Goal: Task Accomplishment & Management: Manage account settings

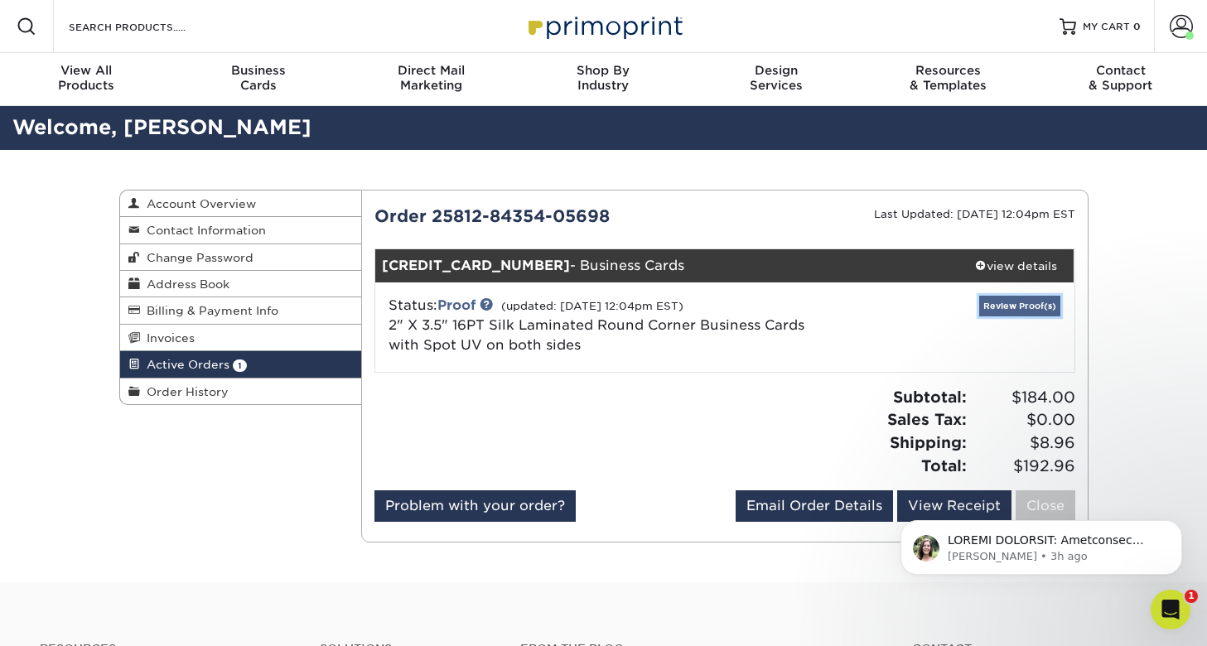
click at [1005, 302] on link "Review Proof(s)" at bounding box center [1019, 306] width 81 height 21
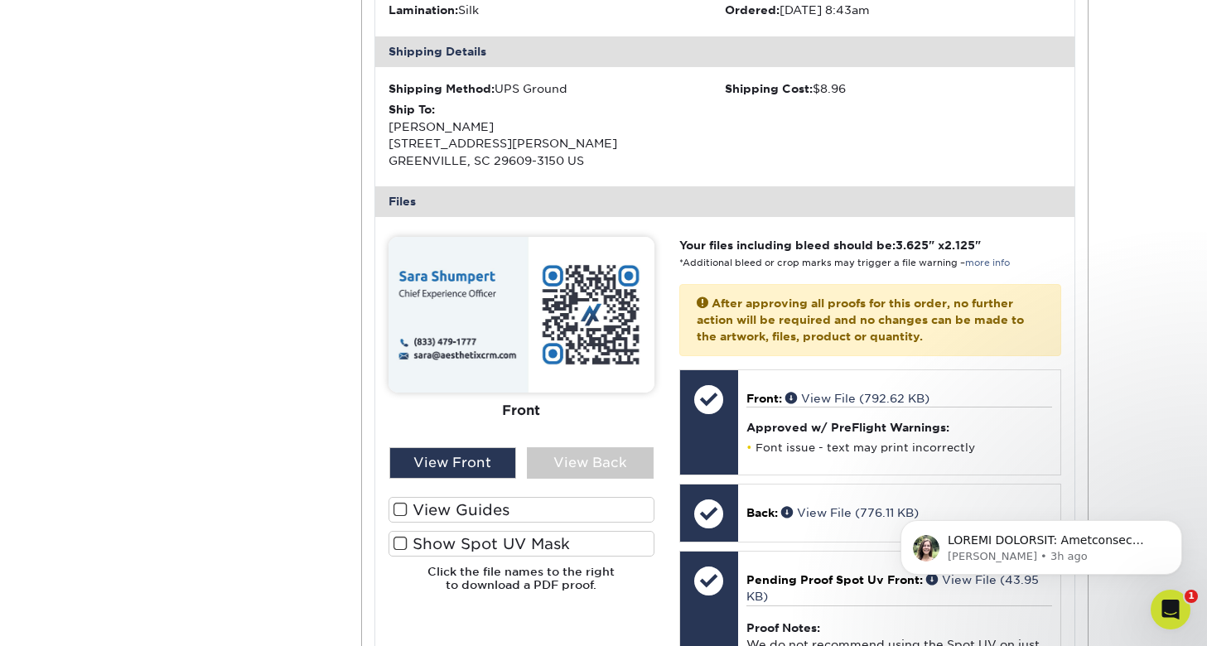
scroll to position [549, 0]
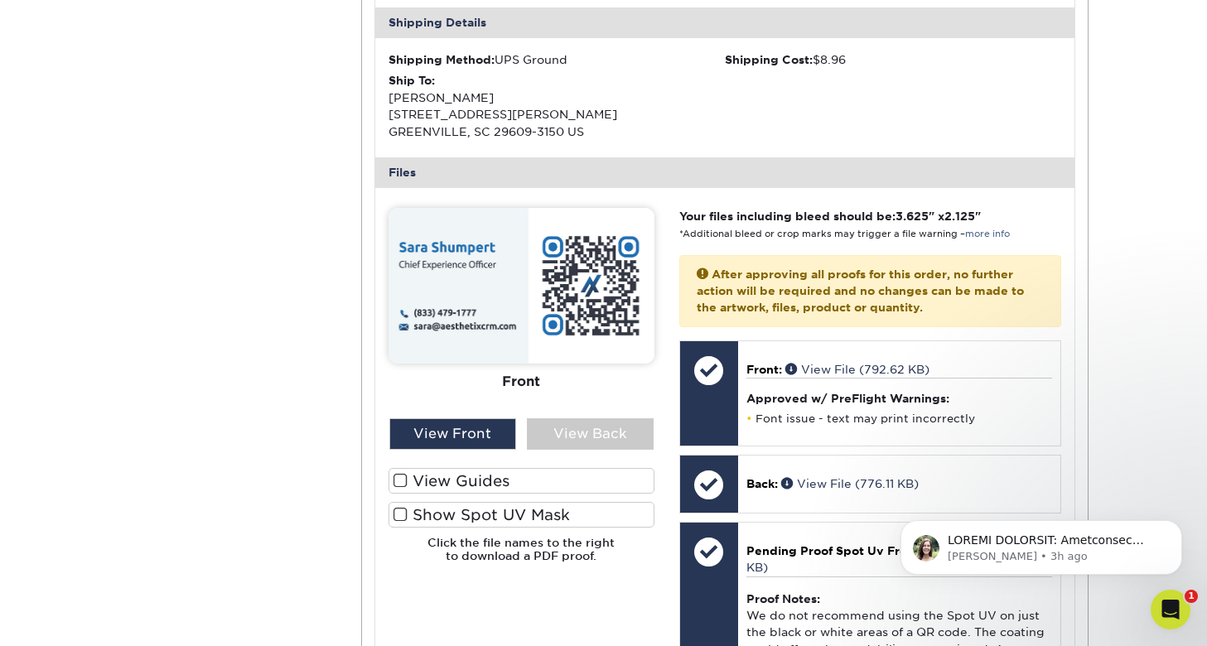
click at [403, 516] on span at bounding box center [401, 515] width 14 height 16
click at [0, 0] on input "Show Spot UV Mask" at bounding box center [0, 0] width 0 height 0
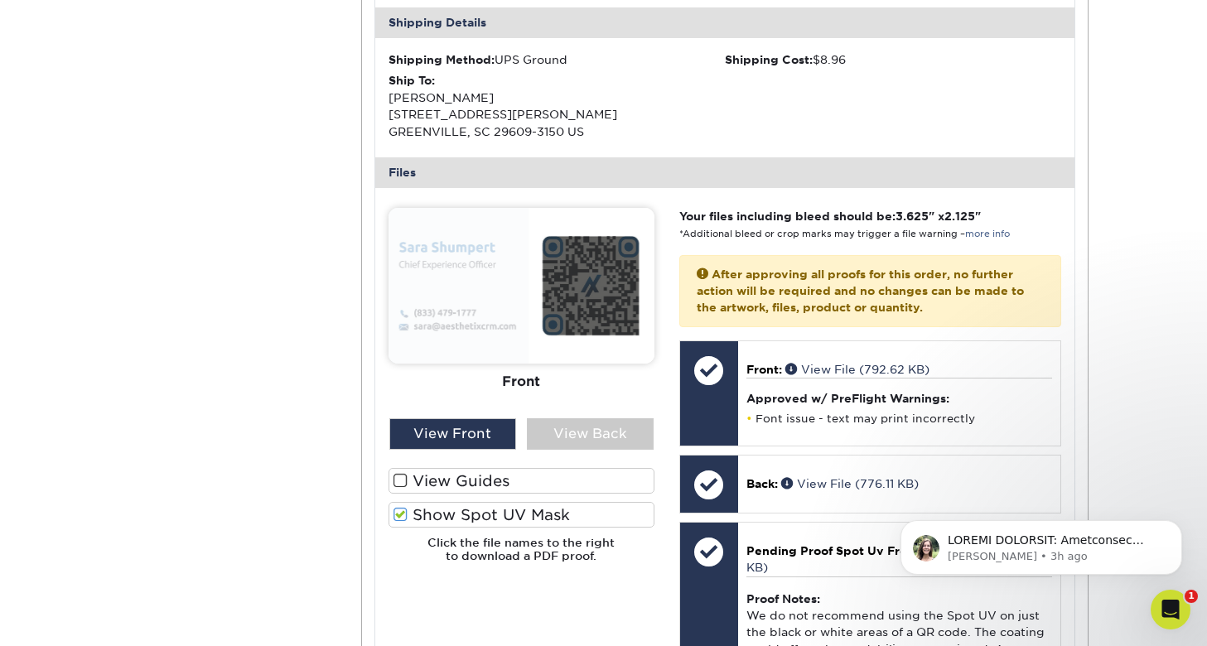
click at [402, 516] on span at bounding box center [401, 515] width 14 height 16
click at [0, 0] on input "Show Spot UV Mask" at bounding box center [0, 0] width 0 height 0
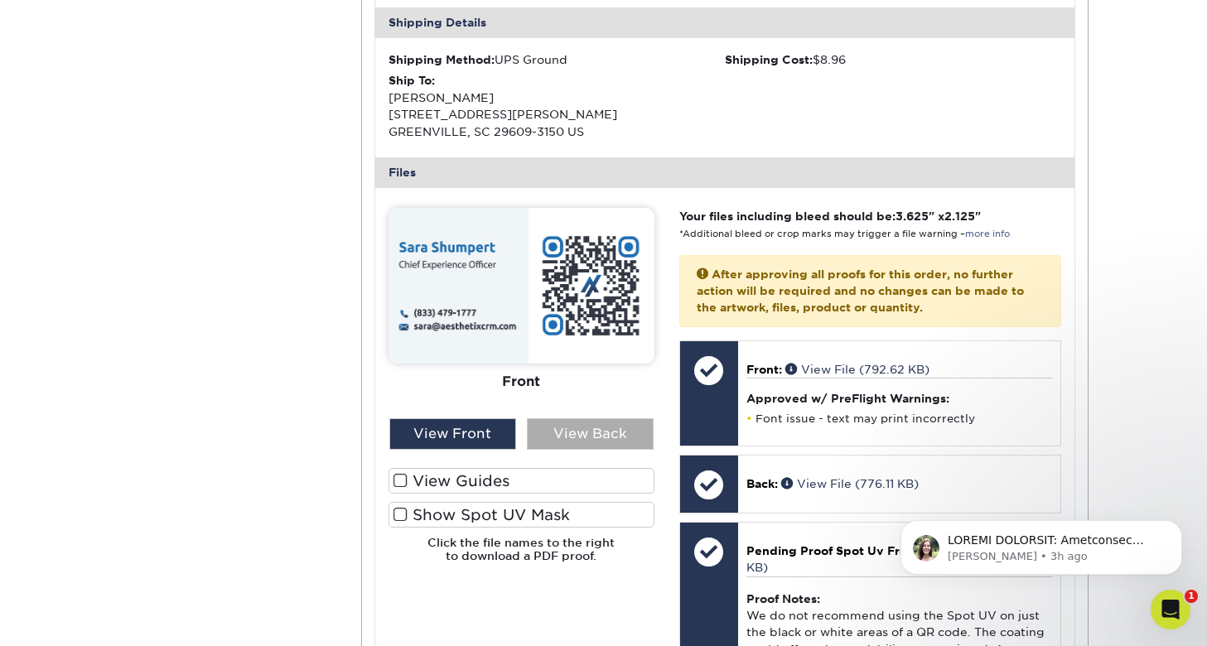
click at [597, 444] on div "View Back" at bounding box center [590, 433] width 127 height 31
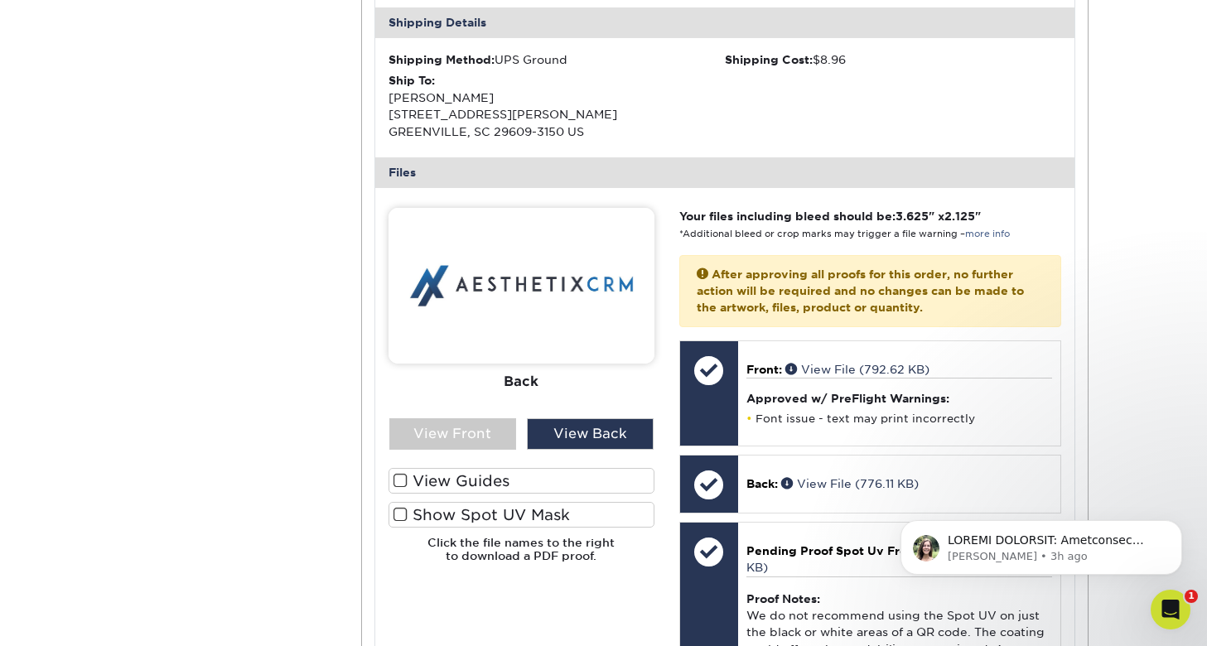
click at [407, 516] on span at bounding box center [401, 515] width 14 height 16
click at [0, 0] on input "Show Spot UV Mask" at bounding box center [0, 0] width 0 height 0
click at [407, 516] on span at bounding box center [401, 515] width 14 height 16
click at [0, 0] on input "Show Spot UV Mask" at bounding box center [0, 0] width 0 height 0
click at [493, 440] on div "View Front" at bounding box center [452, 433] width 127 height 31
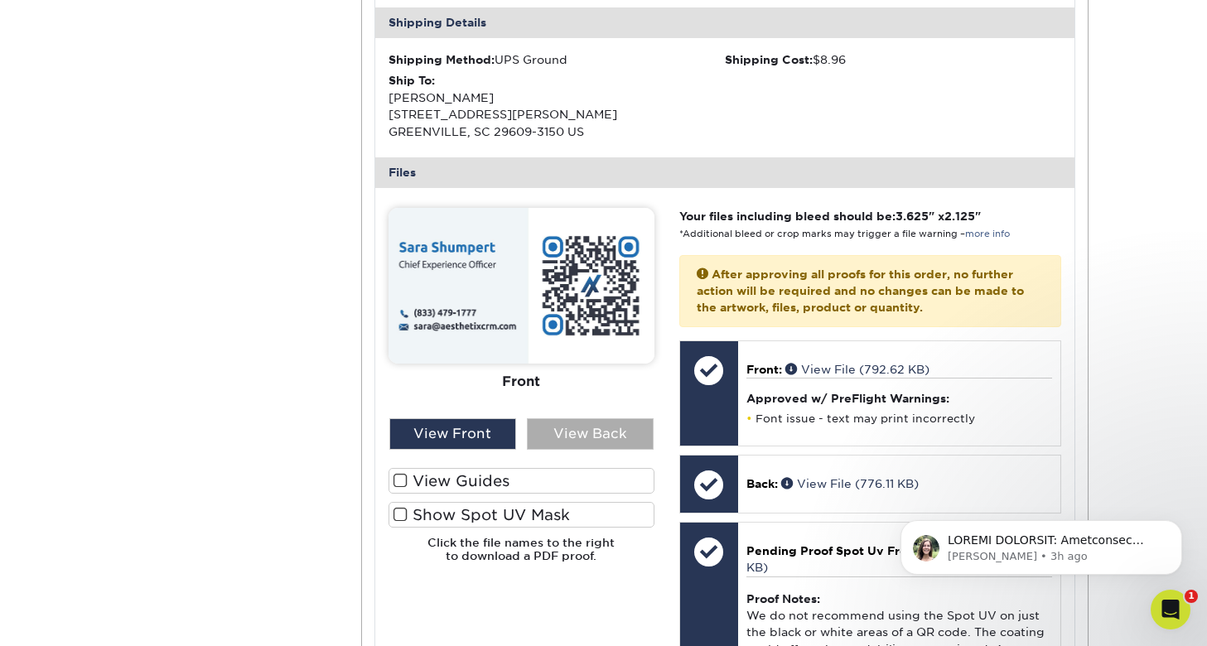
click at [587, 439] on div "View Back" at bounding box center [590, 433] width 127 height 31
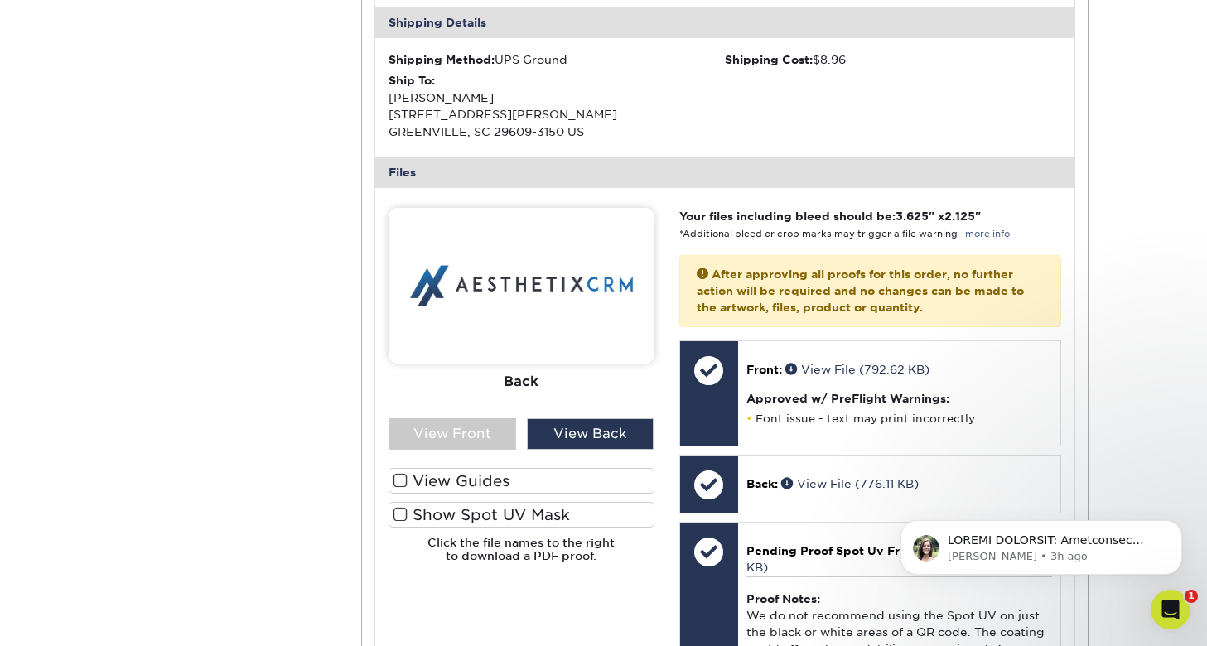
click at [396, 510] on span at bounding box center [401, 515] width 14 height 16
click at [0, 0] on input "Show Spot UV Mask" at bounding box center [0, 0] width 0 height 0
click at [396, 510] on span at bounding box center [401, 515] width 14 height 16
click at [0, 0] on input "Show Spot UV Mask" at bounding box center [0, 0] width 0 height 0
click at [450, 432] on div "View Front" at bounding box center [452, 433] width 127 height 31
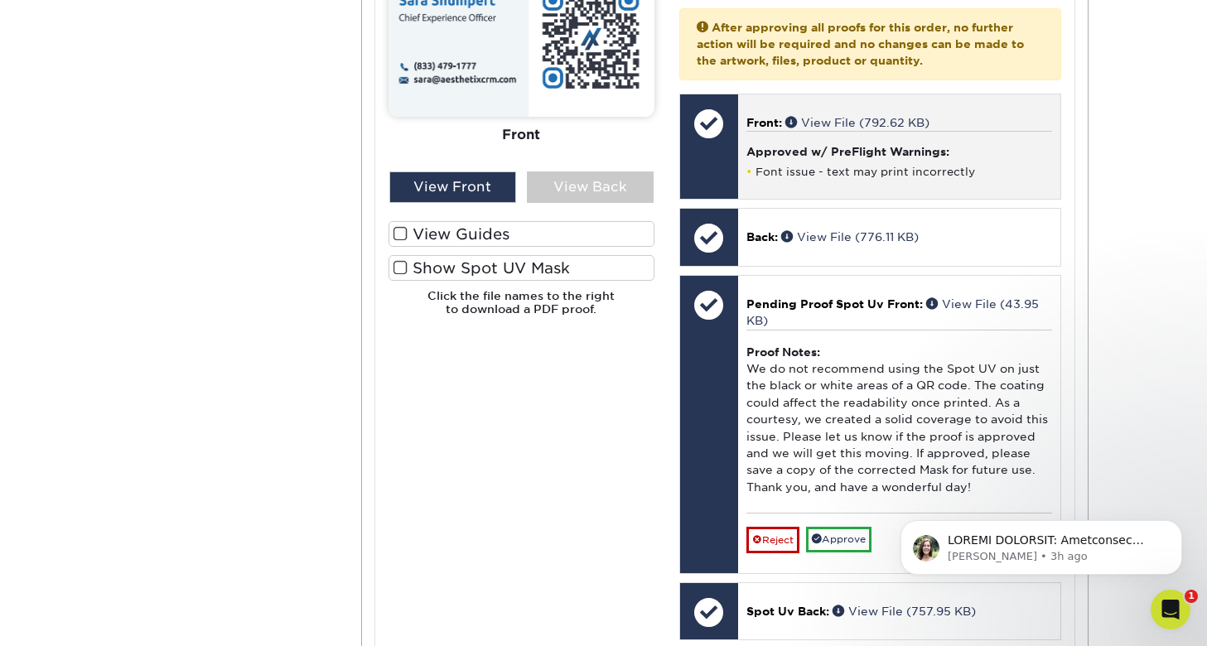
scroll to position [881, 0]
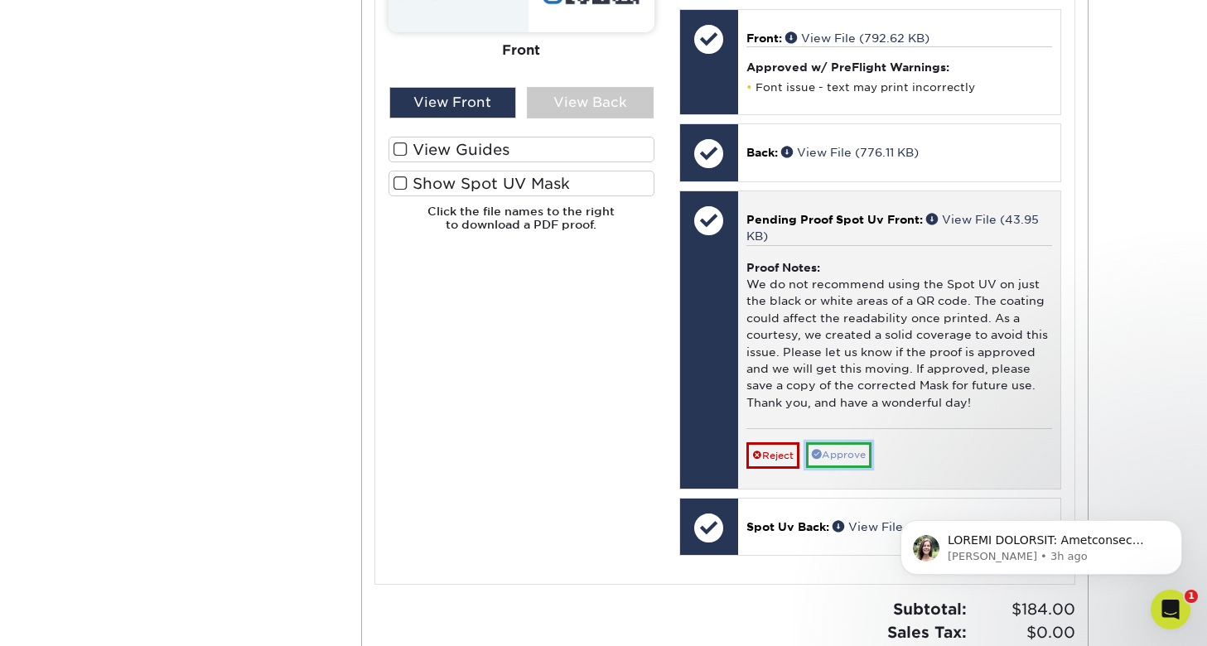
click at [846, 454] on link "Approve" at bounding box center [838, 455] width 65 height 26
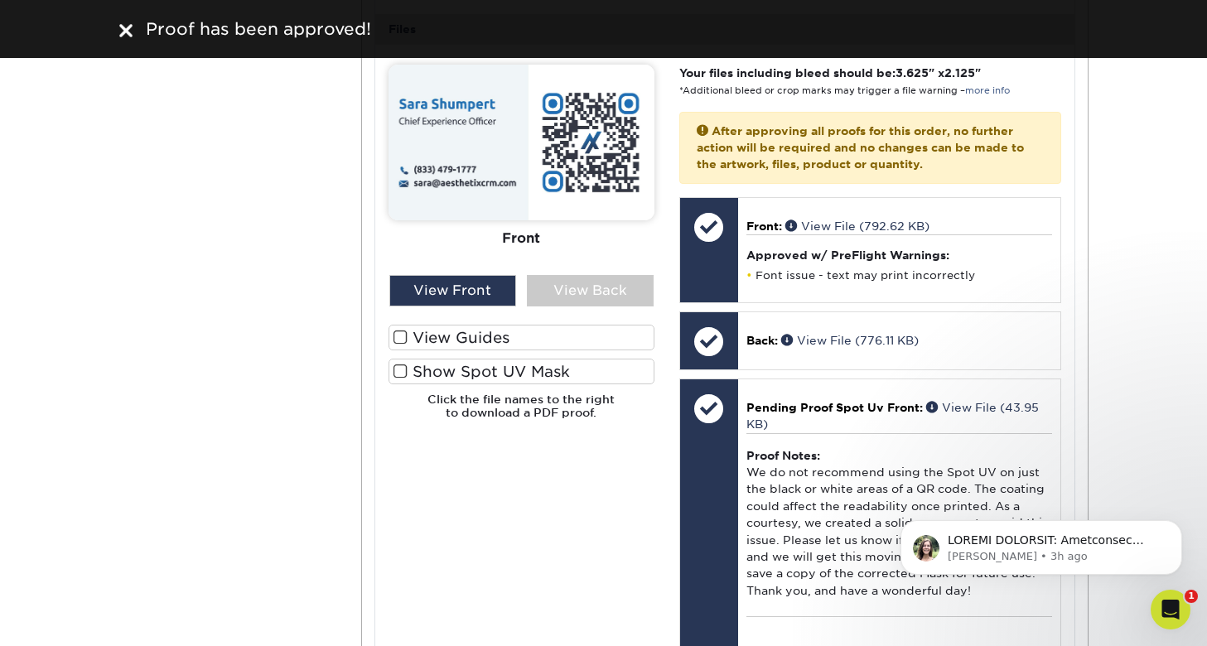
scroll to position [597, 0]
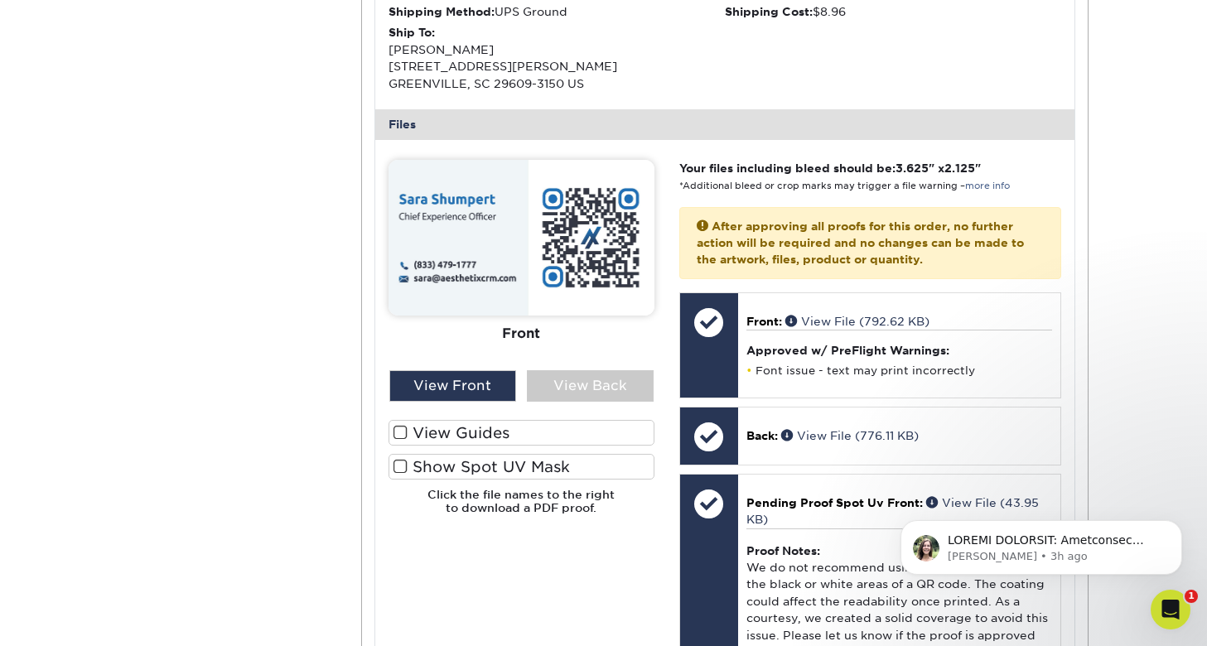
click at [399, 429] on span at bounding box center [401, 433] width 14 height 16
click at [0, 0] on input "View Guides" at bounding box center [0, 0] width 0 height 0
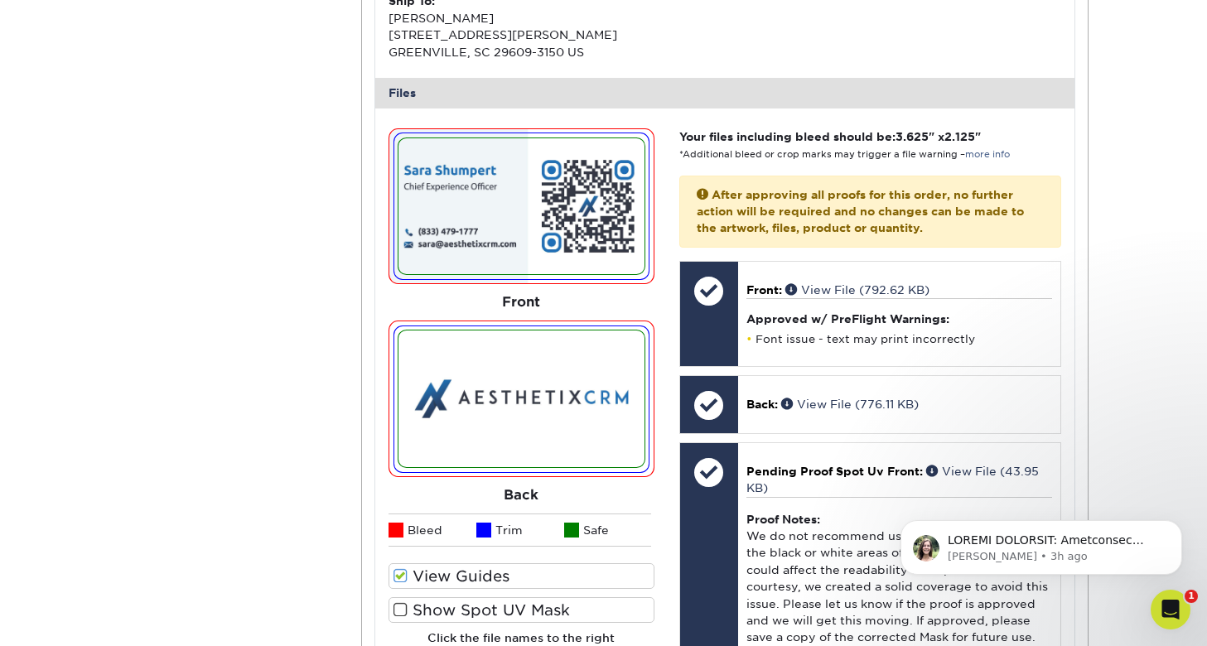
scroll to position [678, 0]
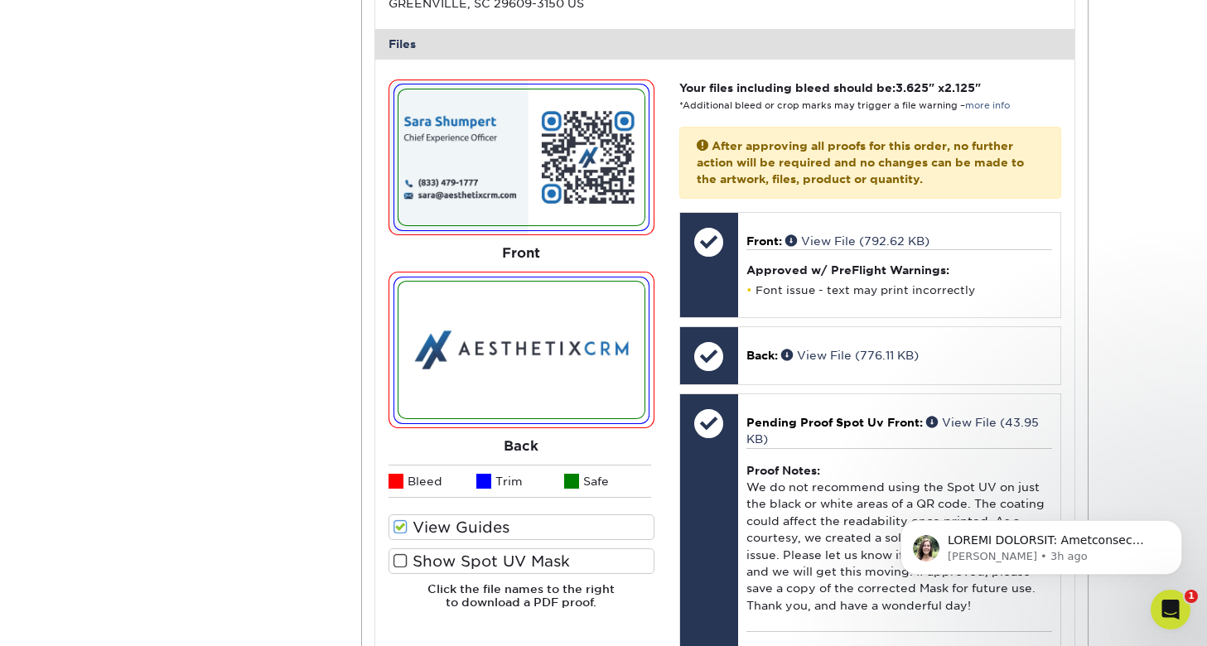
click at [399, 563] on span at bounding box center [401, 561] width 14 height 16
click at [0, 0] on input "Show Spot UV Mask" at bounding box center [0, 0] width 0 height 0
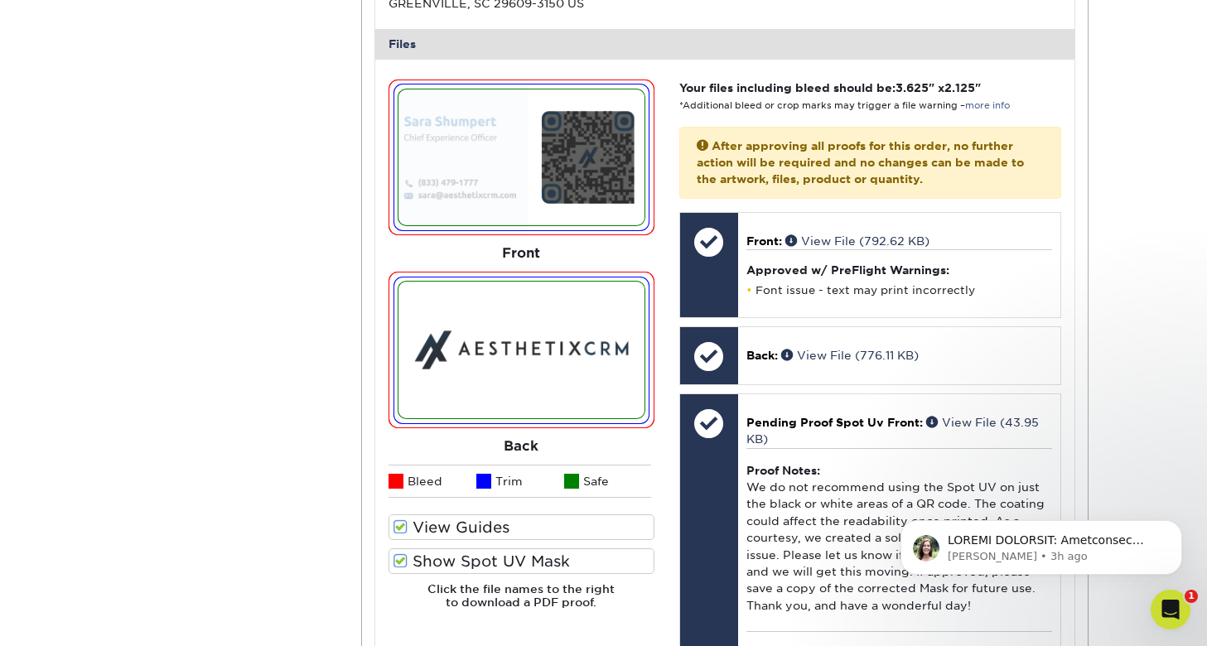
click at [404, 523] on span at bounding box center [401, 527] width 14 height 16
click at [0, 0] on input "View Guides" at bounding box center [0, 0] width 0 height 0
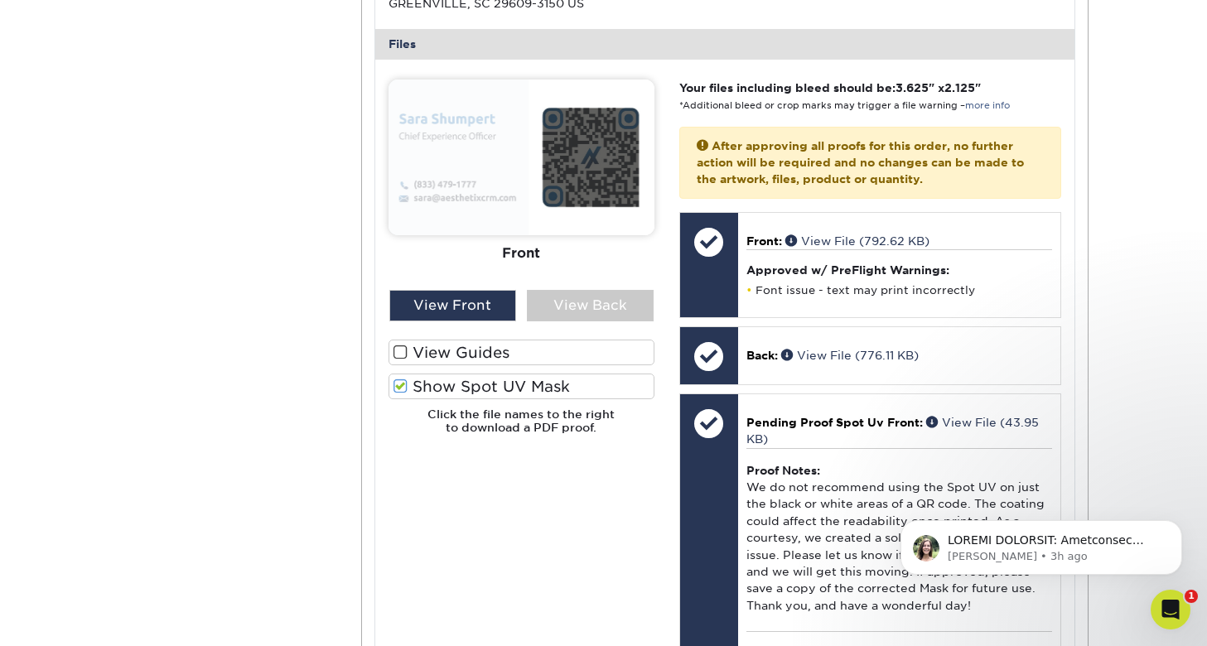
click at [396, 389] on span at bounding box center [401, 387] width 14 height 16
click at [0, 0] on input "Show Spot UV Mask" at bounding box center [0, 0] width 0 height 0
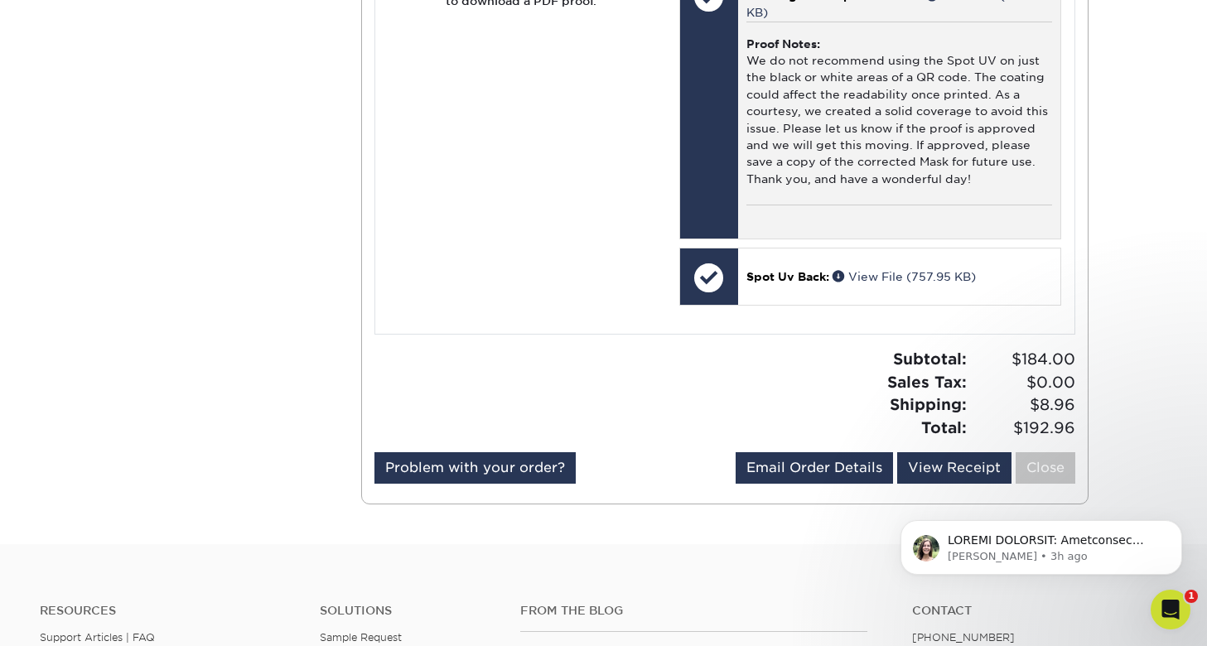
scroll to position [1190, 0]
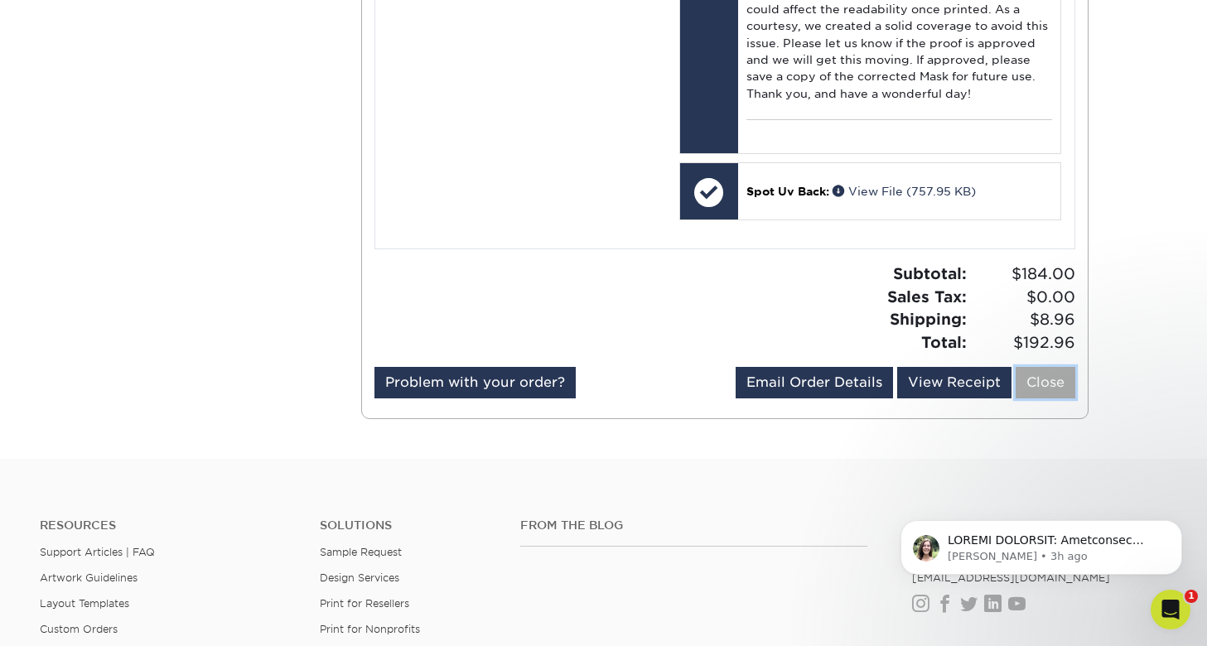
click at [1048, 371] on link "Close" at bounding box center [1046, 382] width 60 height 31
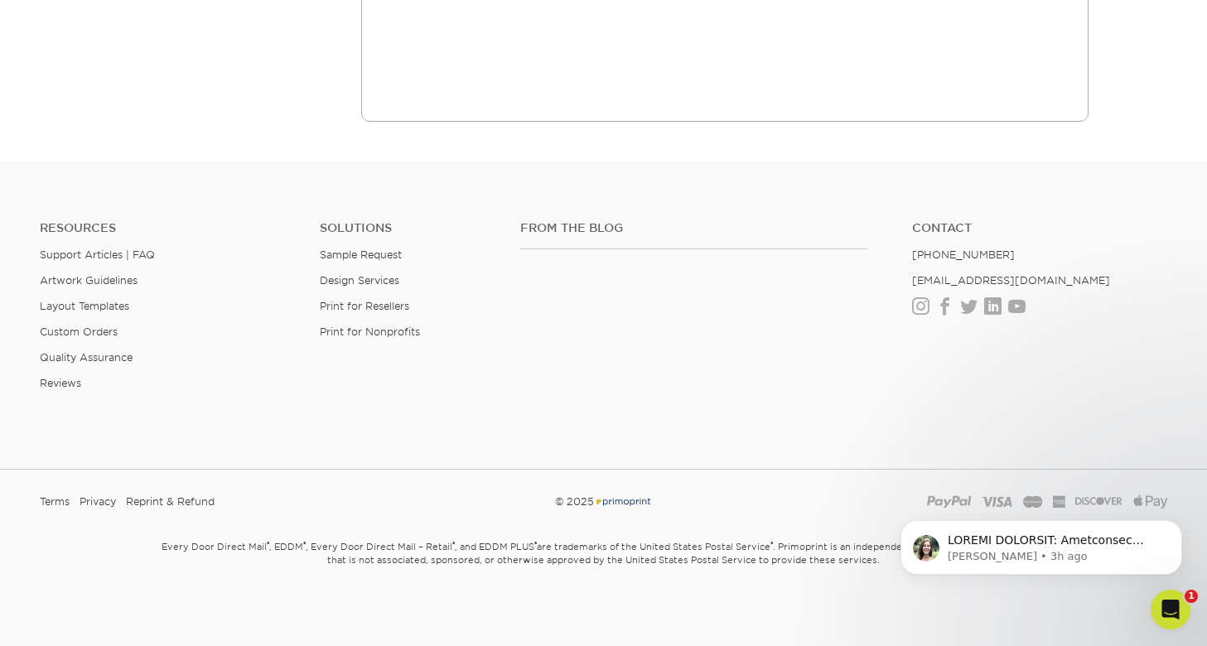
scroll to position [0, 0]
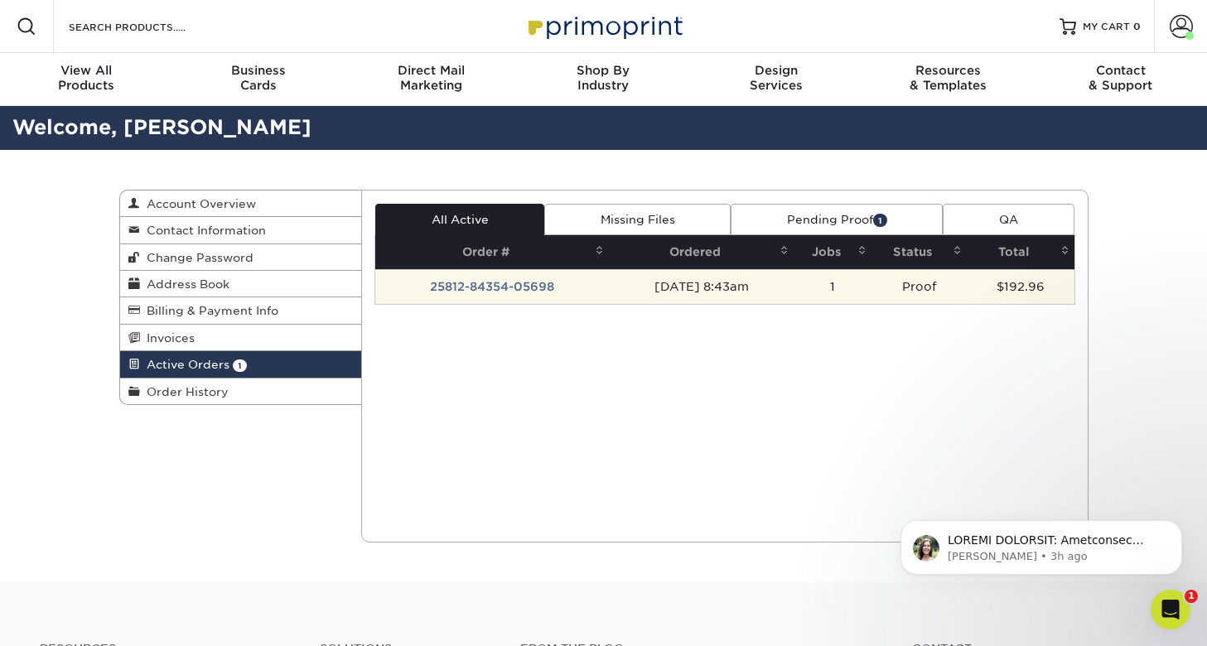
click at [518, 286] on td "25812-84354-05698" at bounding box center [492, 286] width 234 height 35
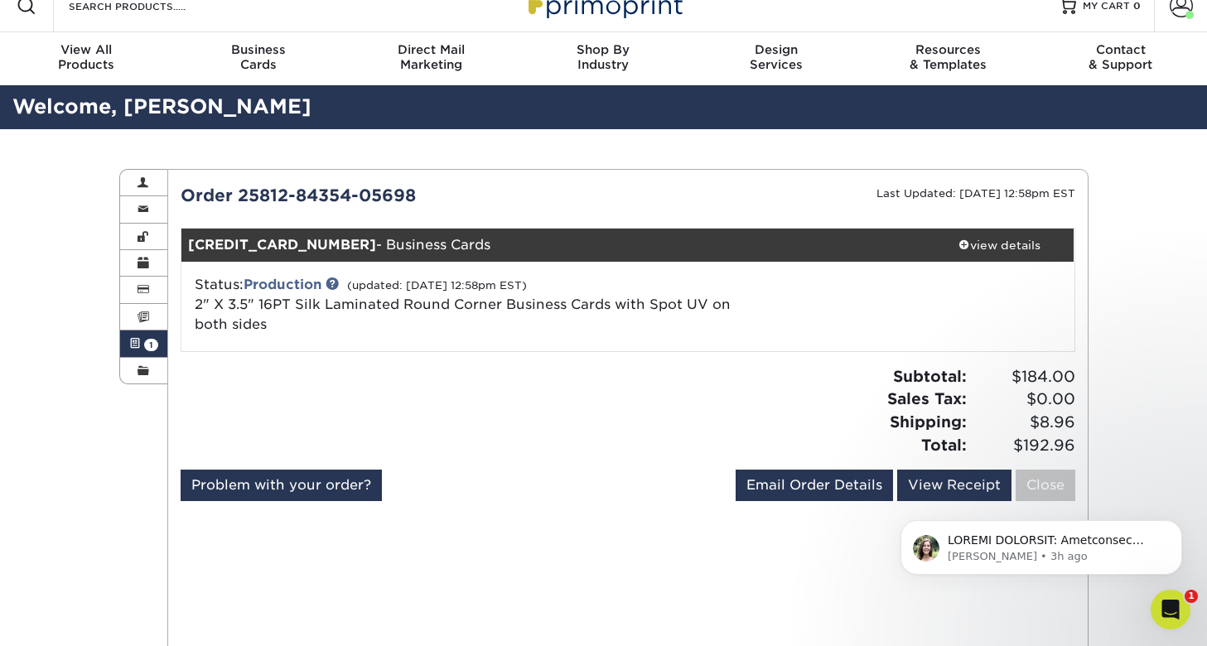
scroll to position [42, 0]
